Goal: Task Accomplishment & Management: Manage account settings

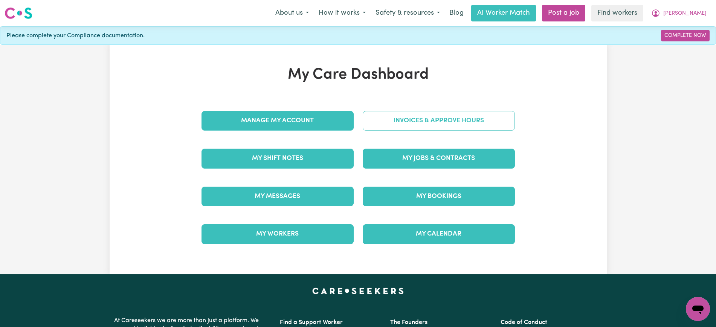
click at [460, 120] on link "Invoices & Approve Hours" at bounding box center [439, 121] width 152 height 20
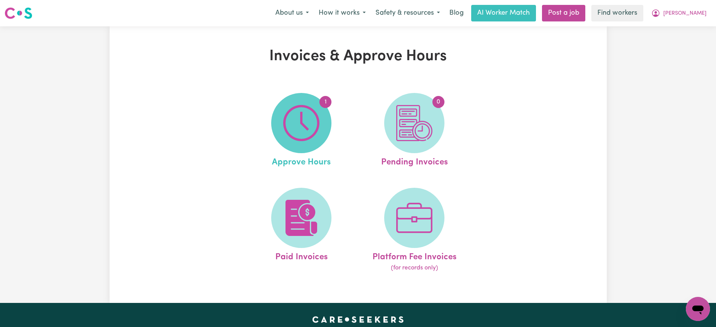
click at [317, 124] on img at bounding box center [301, 123] width 36 height 36
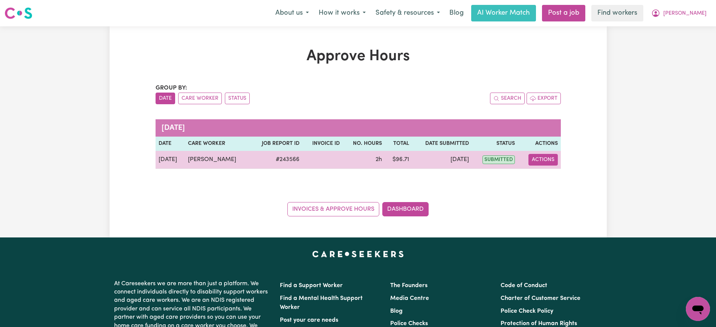
click at [548, 160] on button "Actions" at bounding box center [543, 160] width 29 height 12
click at [558, 180] on link "View Job Report" at bounding box center [562, 177] width 64 height 15
select select "pm"
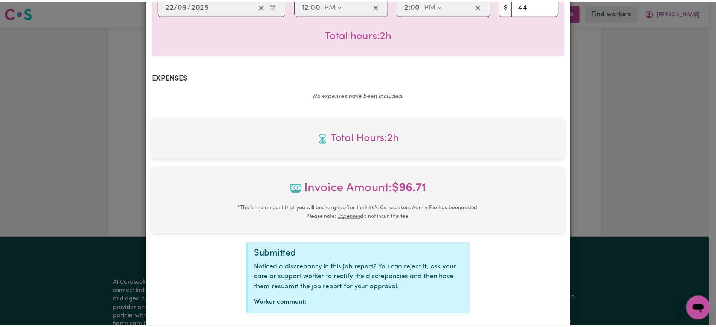
scroll to position [254, 0]
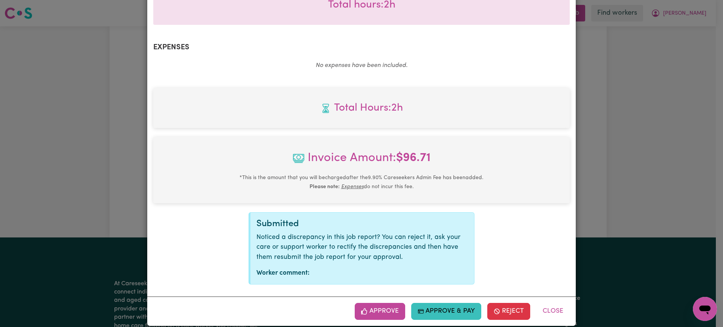
click at [394, 303] on button "Approve" at bounding box center [380, 311] width 50 height 17
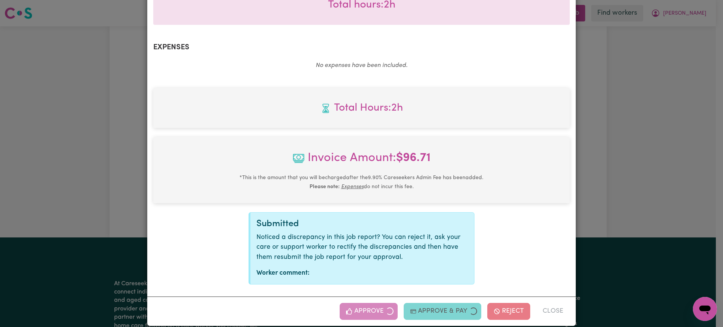
click at [654, 199] on div "Job Report # 243566 - [PERSON_NAME] Summary Job report # 243566 Client name: [P…" at bounding box center [361, 163] width 723 height 327
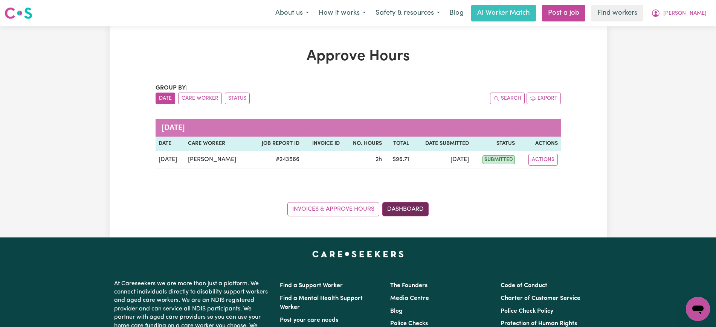
click at [415, 205] on link "Dashboard" at bounding box center [405, 209] width 46 height 14
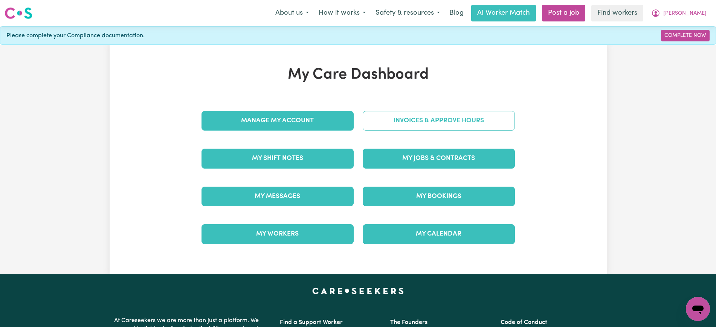
click at [413, 119] on link "Invoices & Approve Hours" at bounding box center [439, 121] width 152 height 20
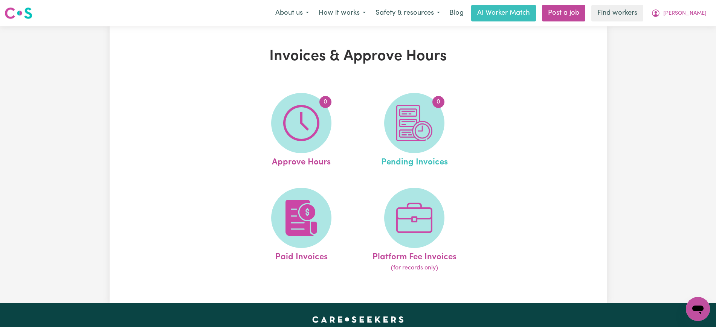
click at [443, 136] on link "0 Pending Invoices" at bounding box center [414, 131] width 108 height 76
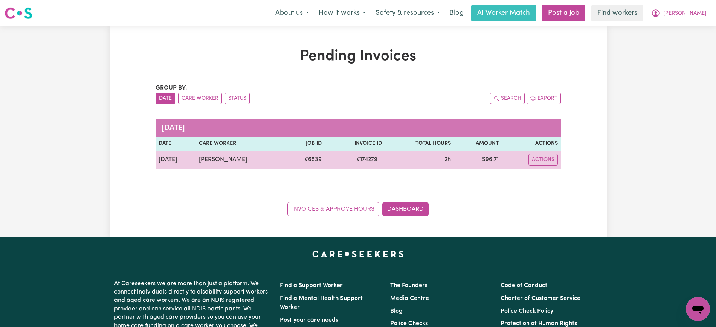
click at [365, 161] on span "# 174279" at bounding box center [367, 159] width 30 height 9
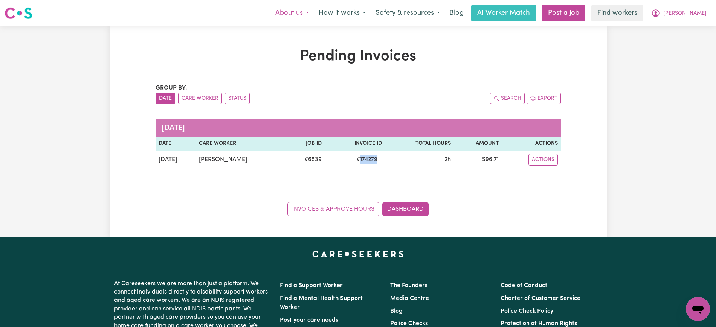
copy span "174279"
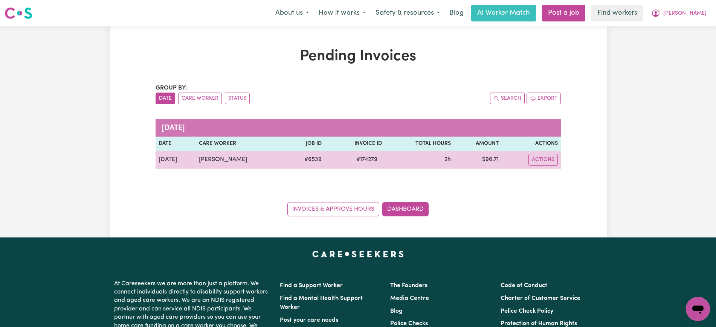
click at [492, 157] on td "$ 96.71" at bounding box center [478, 160] width 48 height 18
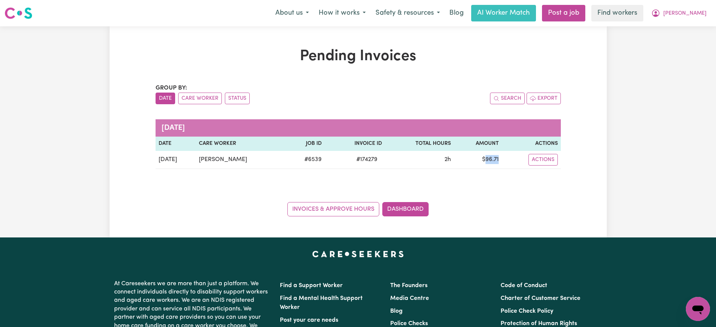
copy td "96.71"
click at [660, 12] on icon "My Account" at bounding box center [656, 13] width 8 height 8
click at [681, 44] on link "Logout" at bounding box center [682, 43] width 60 height 14
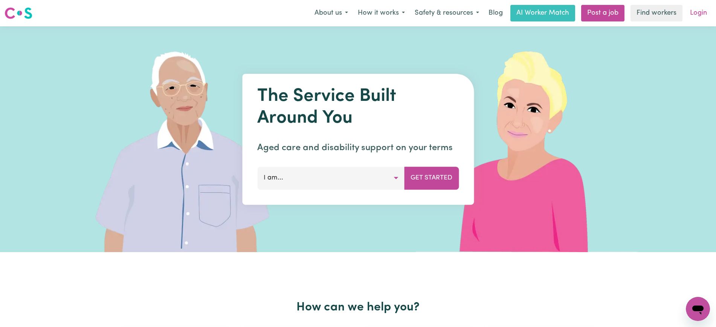
click at [693, 13] on link "Login" at bounding box center [699, 13] width 26 height 17
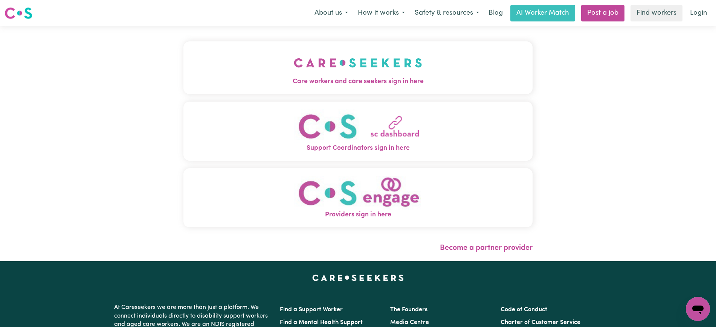
drag, startPoint x: 393, startPoint y: 89, endPoint x: 384, endPoint y: 86, distance: 9.4
click at [393, 89] on button "Care workers and care seekers sign in here" at bounding box center [357, 67] width 349 height 53
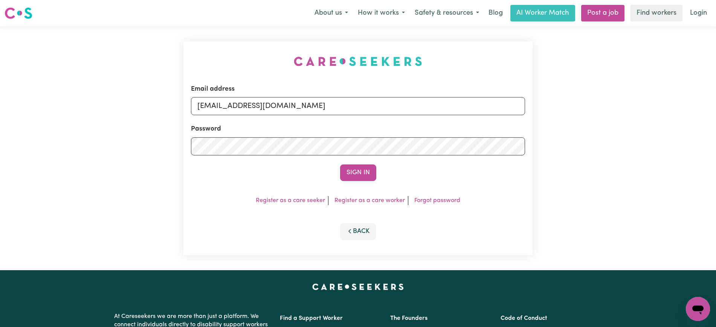
drag, startPoint x: 234, startPoint y: 47, endPoint x: 314, endPoint y: 91, distance: 91.4
click at [231, 46] on div "Email address [EMAIL_ADDRESS][DOMAIN_NAME] Password Sign In Register as a care …" at bounding box center [358, 148] width 358 height 244
drag, startPoint x: 236, startPoint y: 107, endPoint x: 628, endPoint y: 110, distance: 392.2
click at [628, 110] on div "Email address [EMAIL_ADDRESS][DOMAIN_NAME] Password Sign In Register as a care …" at bounding box center [358, 148] width 716 height 244
type input "[EMAIL_ADDRESS][DOMAIN_NAME]"
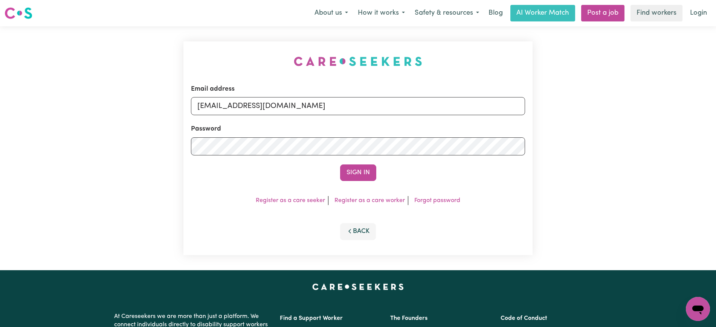
click at [340, 165] on button "Sign In" at bounding box center [358, 173] width 36 height 17
